Goal: Find specific fact: Find specific fact

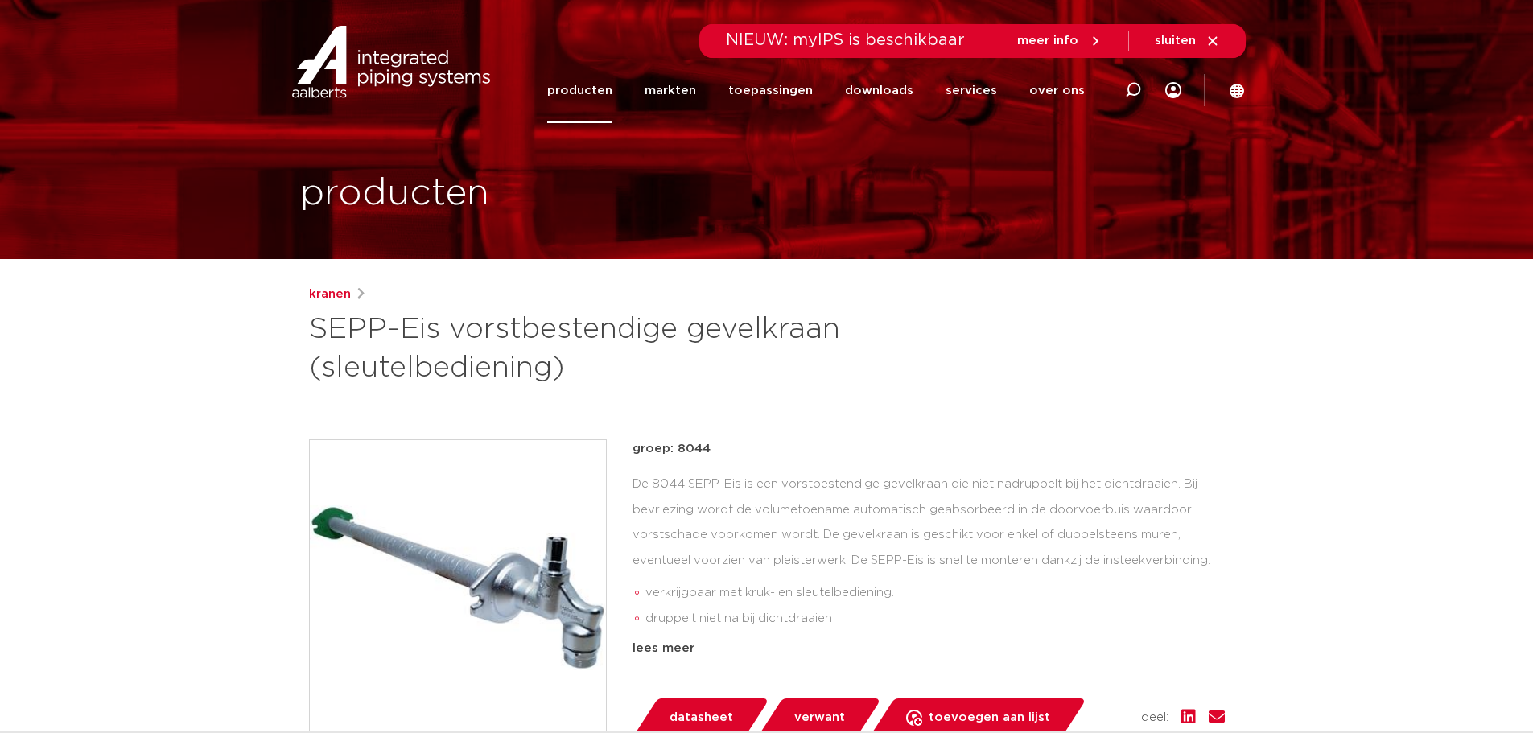
click at [1130, 94] on icon at bounding box center [1132, 89] width 19 height 19
type input "seppeis"
click button "Zoeken" at bounding box center [0, 0] width 0 height 0
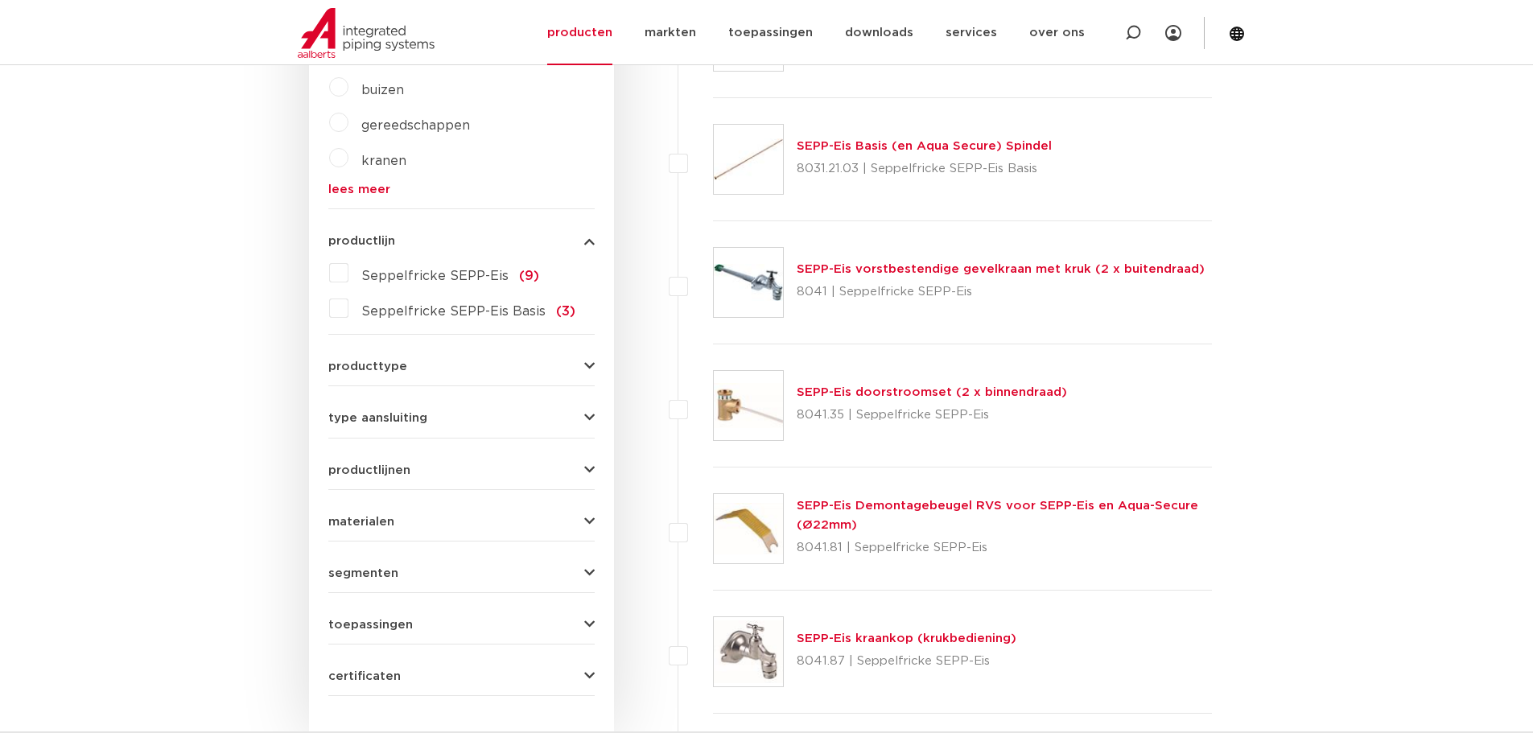
scroll to position [664, 0]
click at [954, 266] on link "SEPP-Eis vorstbestendige gevelkraan met kruk (2 x buitendraad)" at bounding box center [1001, 266] width 408 height 12
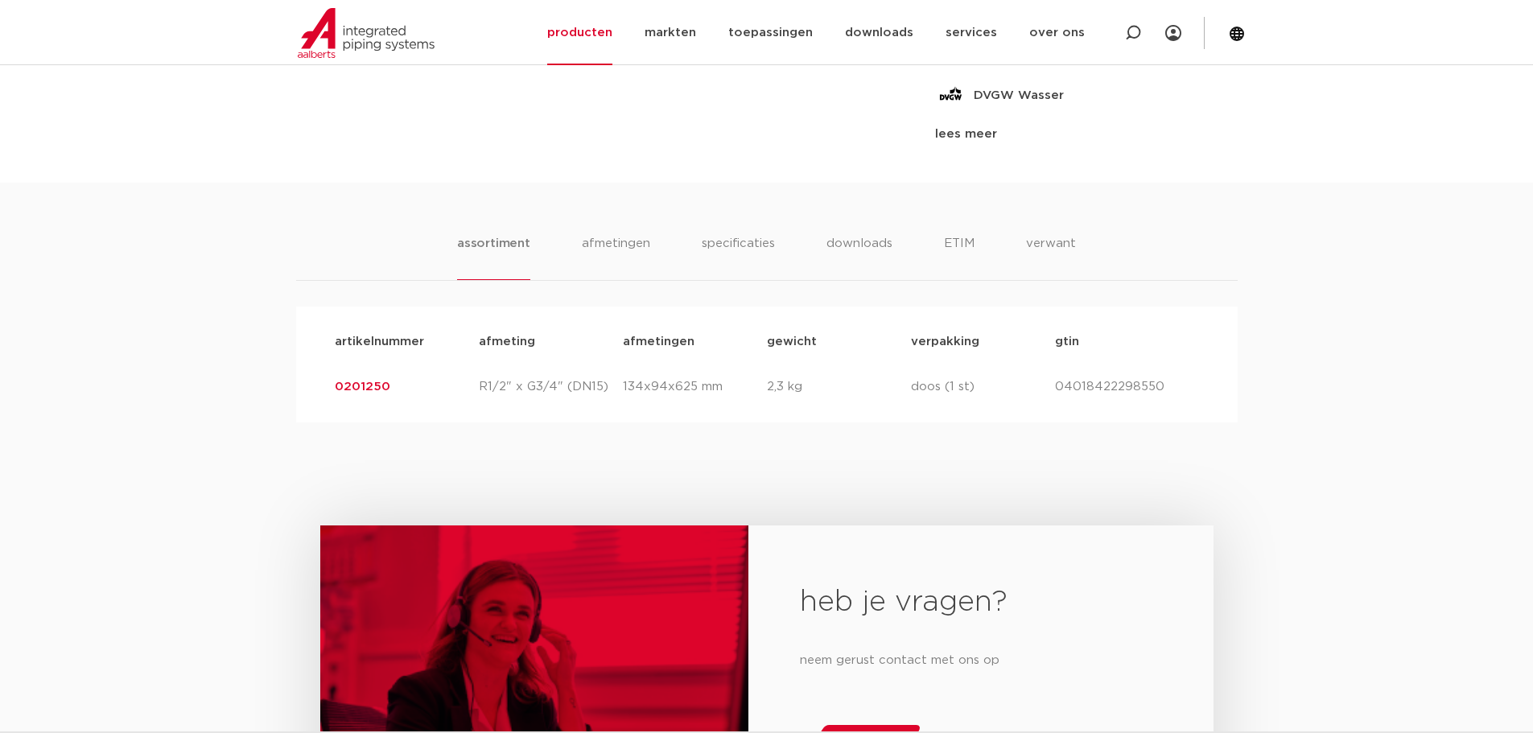
scroll to position [1046, 0]
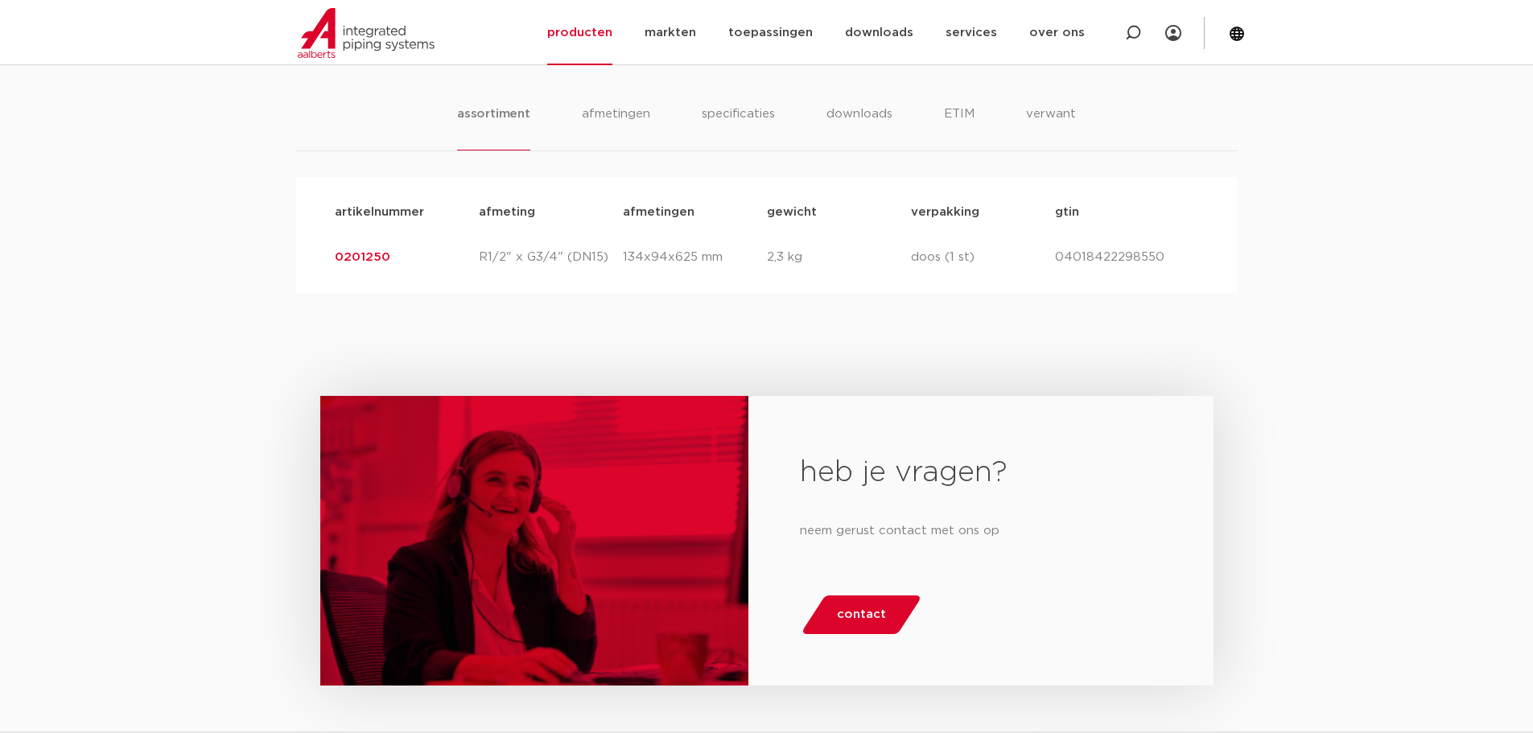
drag, startPoint x: 408, startPoint y: 257, endPoint x: 281, endPoint y: 256, distance: 127.1
click at [281, 256] on div "assortiment [GEOGRAPHIC_DATA] specificaties downloads ETIM verwant assortiment …" at bounding box center [766, 173] width 1533 height 240
copy link "0201250"
